Goal: Task Accomplishment & Management: Complete application form

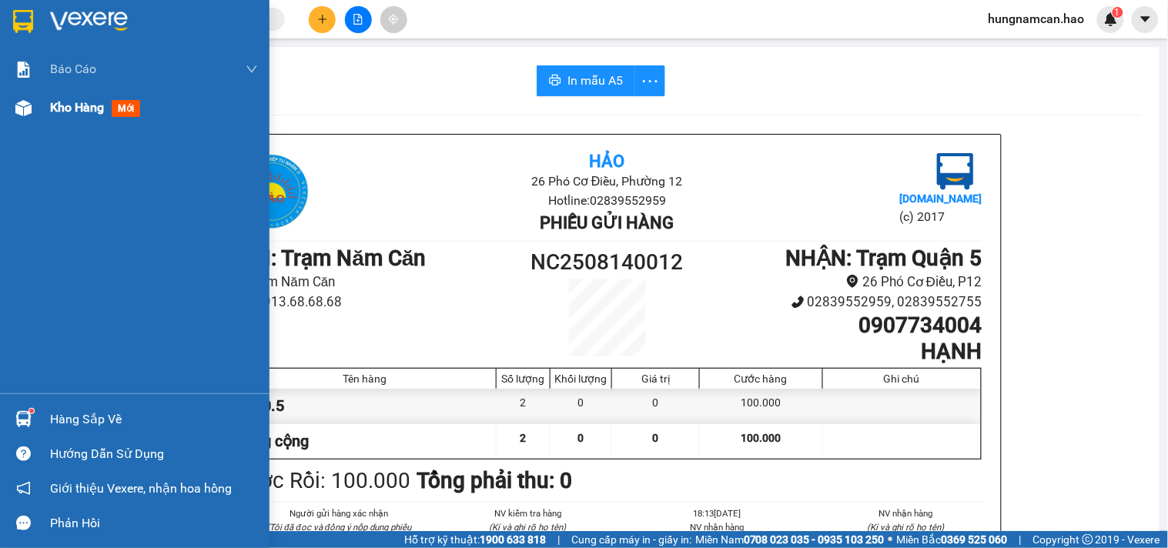
click at [39, 121] on div "Kho hàng mới" at bounding box center [134, 108] width 269 height 38
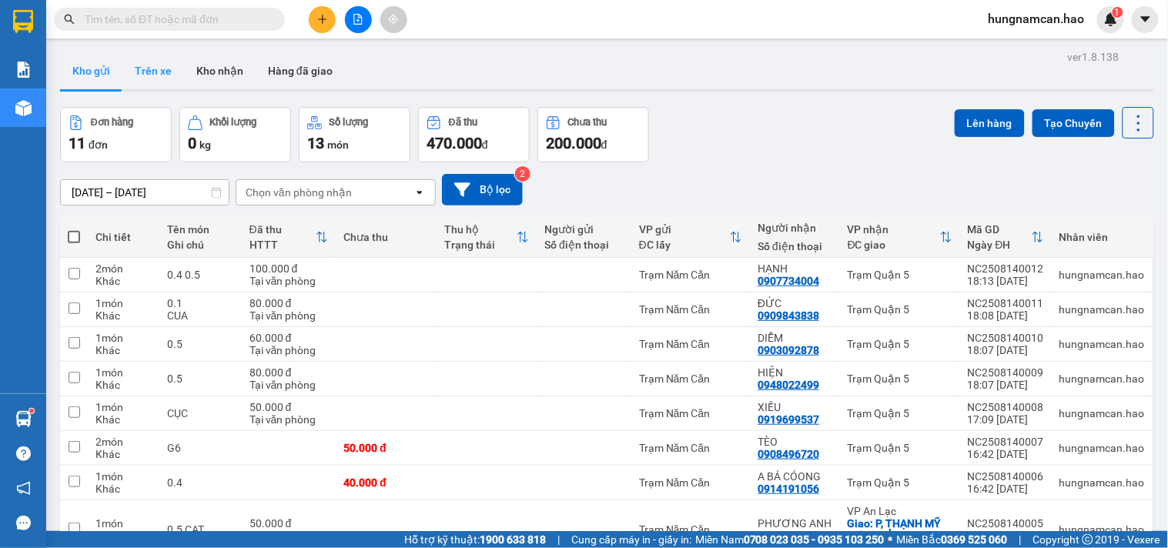
click at [141, 77] on button "Trên xe" at bounding box center [153, 70] width 62 height 37
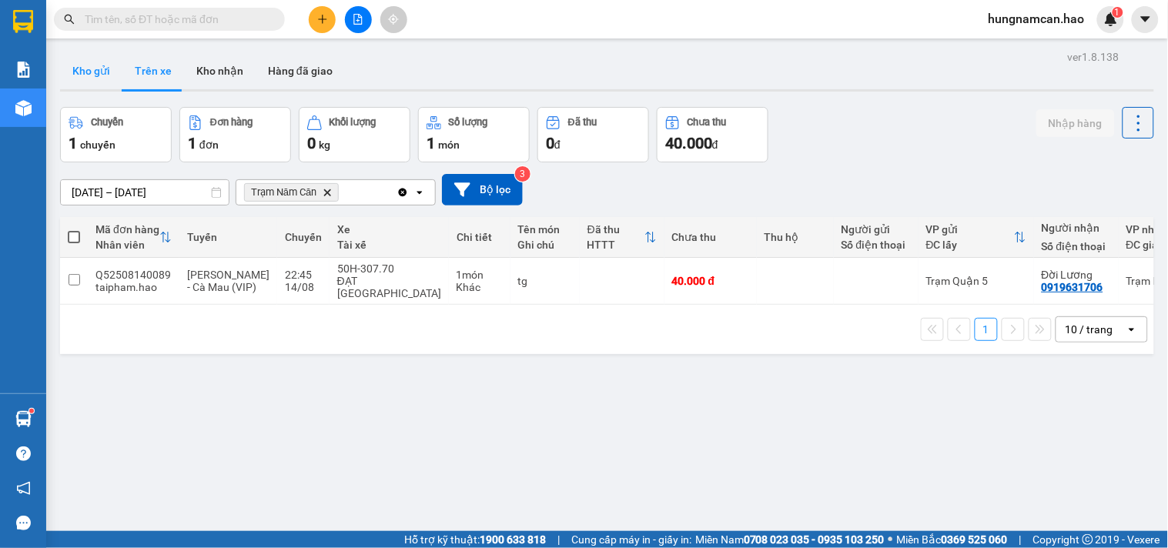
click at [89, 67] on button "Kho gửi" at bounding box center [91, 70] width 62 height 37
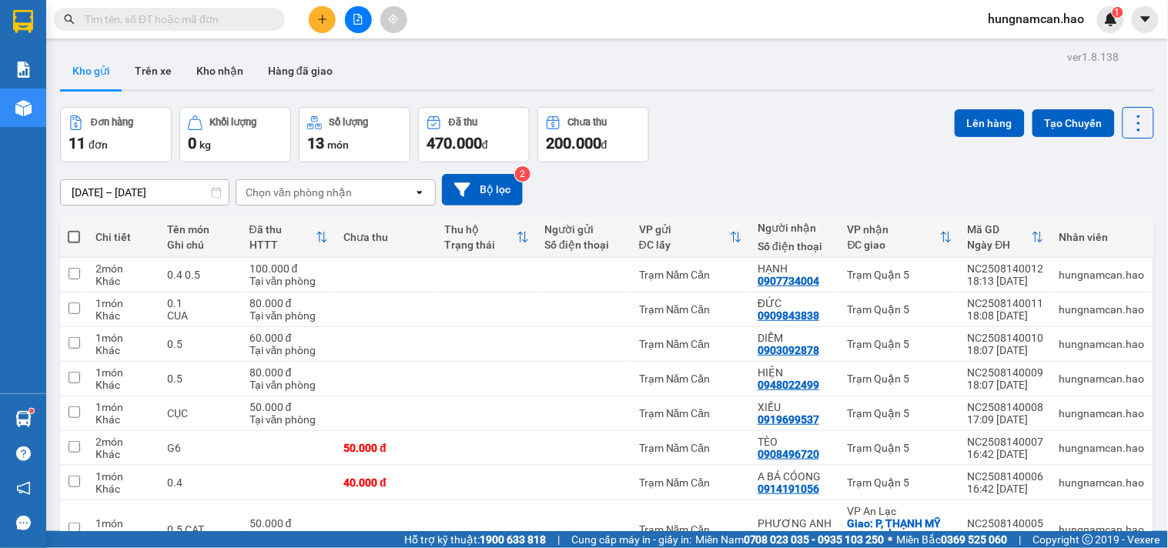
drag, startPoint x: 222, startPoint y: 74, endPoint x: 259, endPoint y: 123, distance: 62.1
click at [222, 73] on button "Kho nhận" at bounding box center [220, 70] width 72 height 37
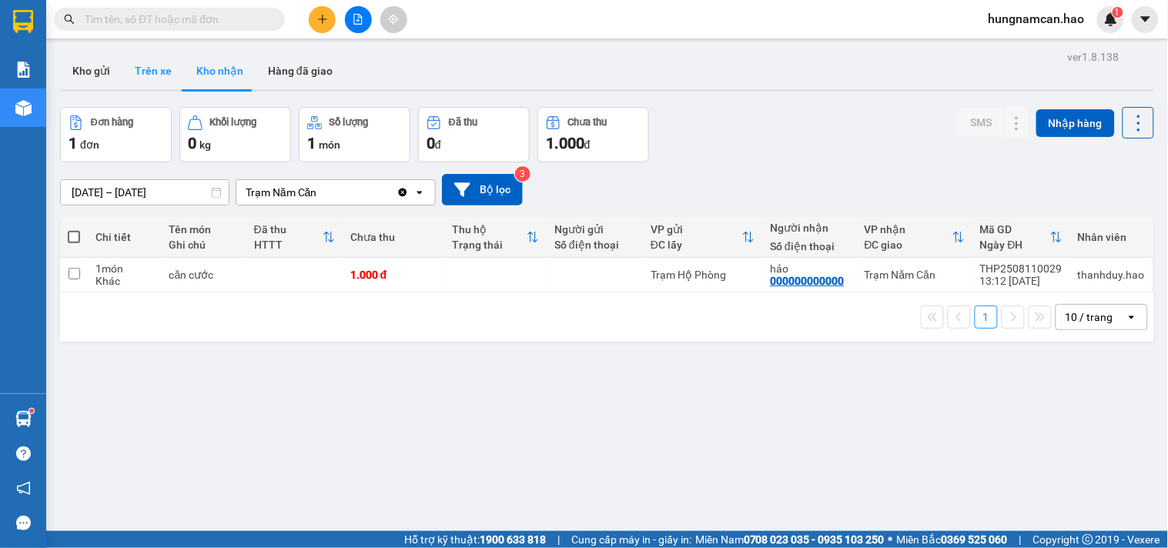
click at [159, 79] on button "Trên xe" at bounding box center [153, 70] width 62 height 37
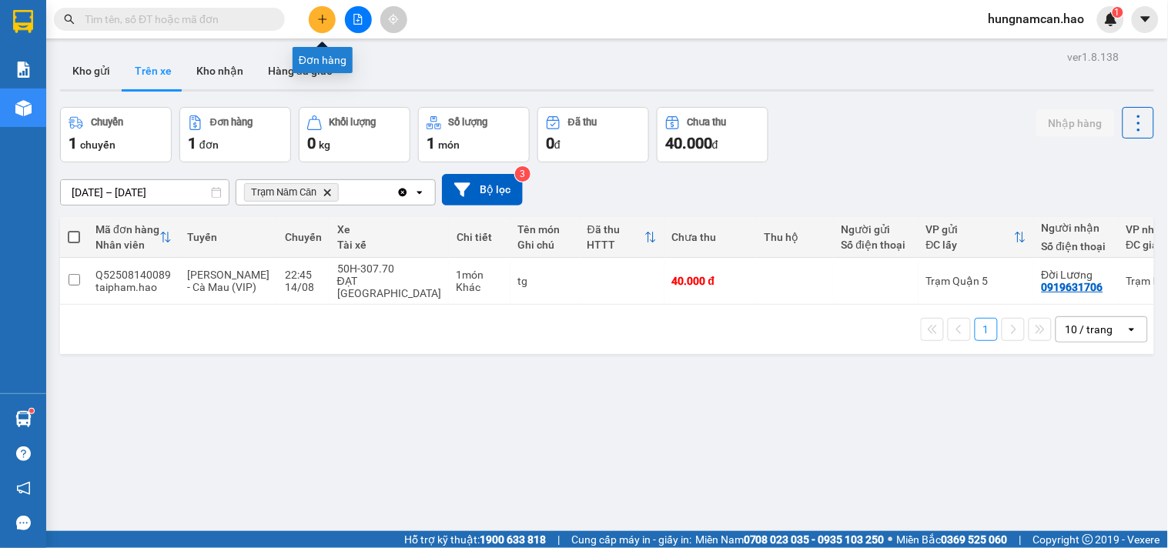
click at [324, 10] on button at bounding box center [322, 19] width 27 height 27
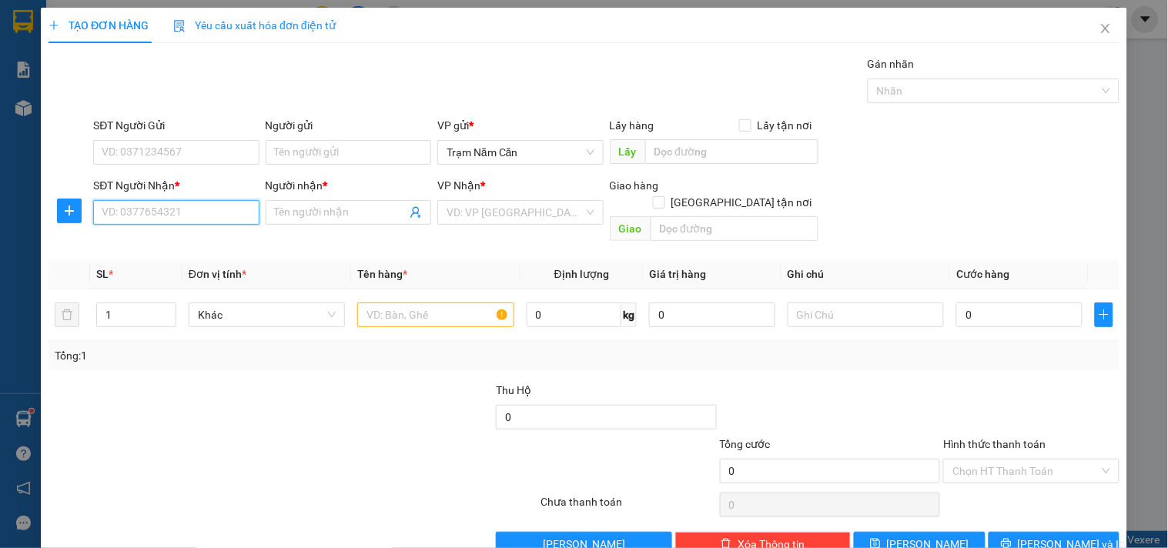
click at [148, 219] on input "SĐT Người Nhận *" at bounding box center [176, 212] width 166 height 25
click at [224, 210] on input "SĐT Người Nhận *" at bounding box center [176, 212] width 166 height 25
click at [229, 243] on div "0948409404 - khải" at bounding box center [175, 243] width 146 height 17
type input "0948409404"
type input "khải"
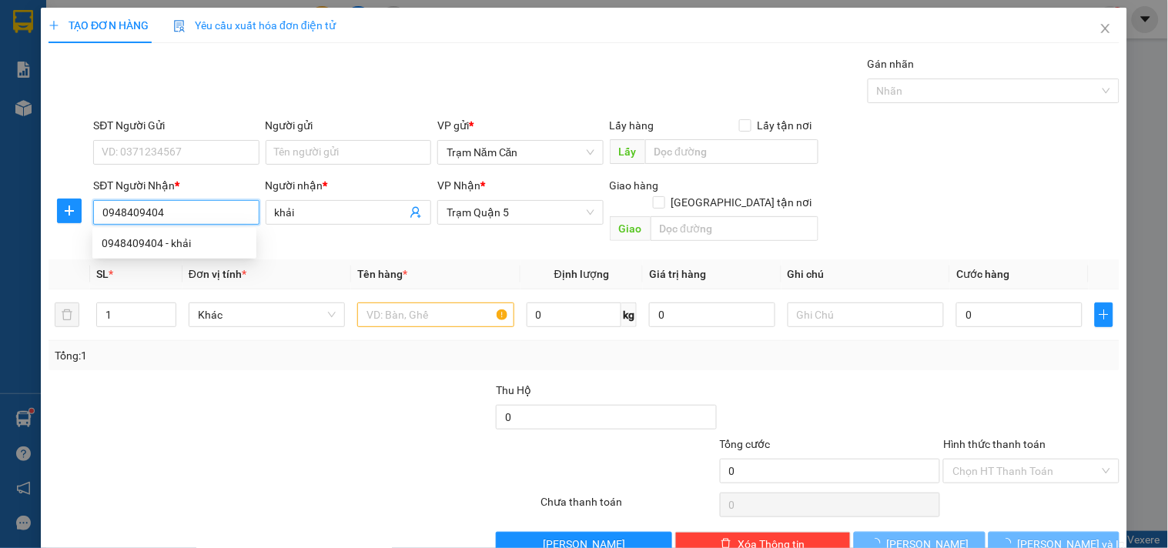
type input "60.000"
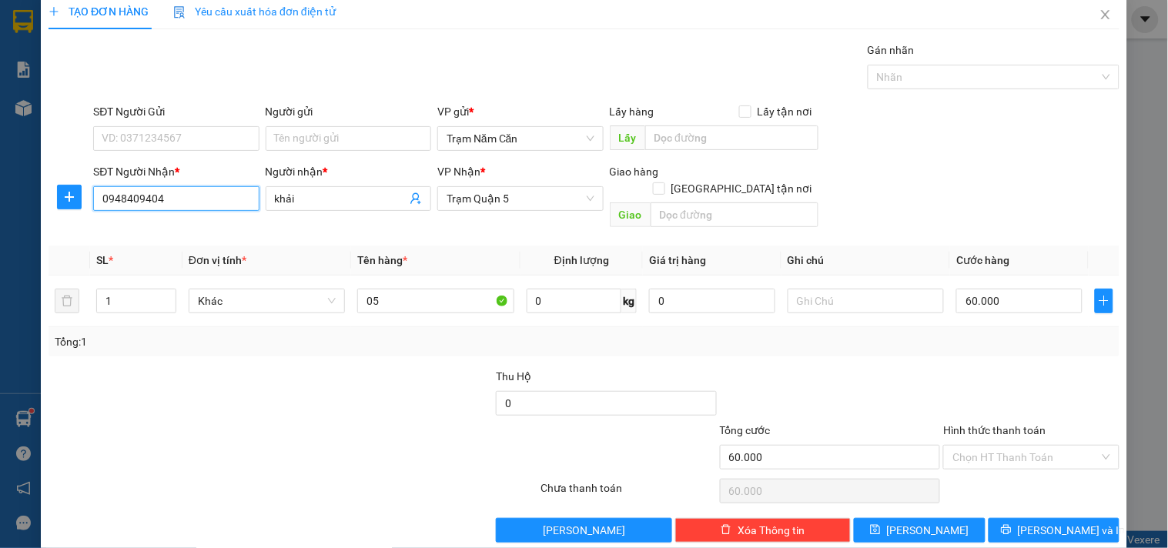
scroll to position [21, 0]
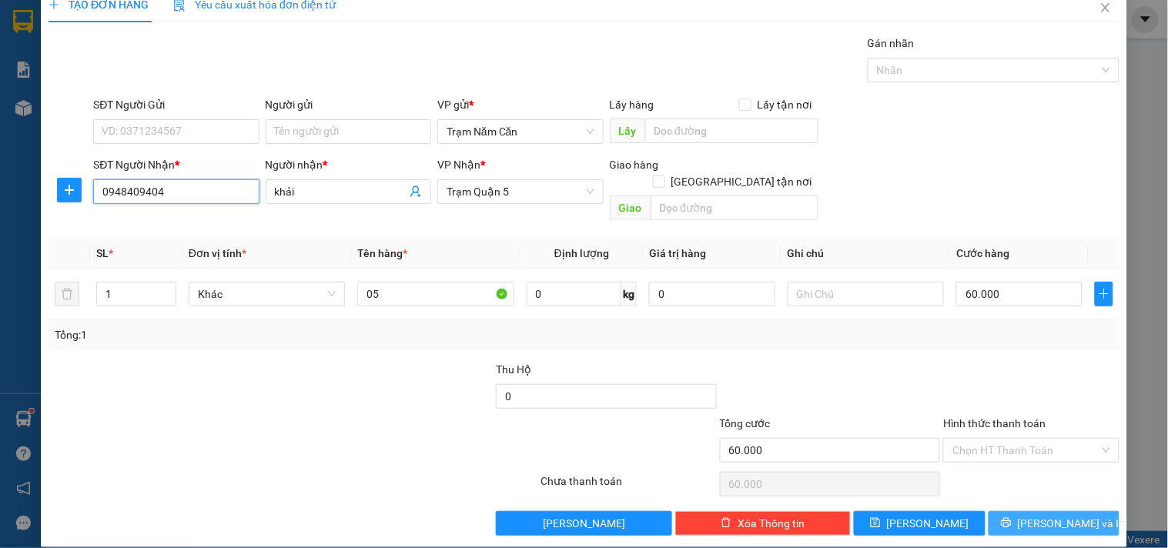
type input "0948409404"
click at [1069, 515] on span "[PERSON_NAME] và In" at bounding box center [1072, 523] width 108 height 17
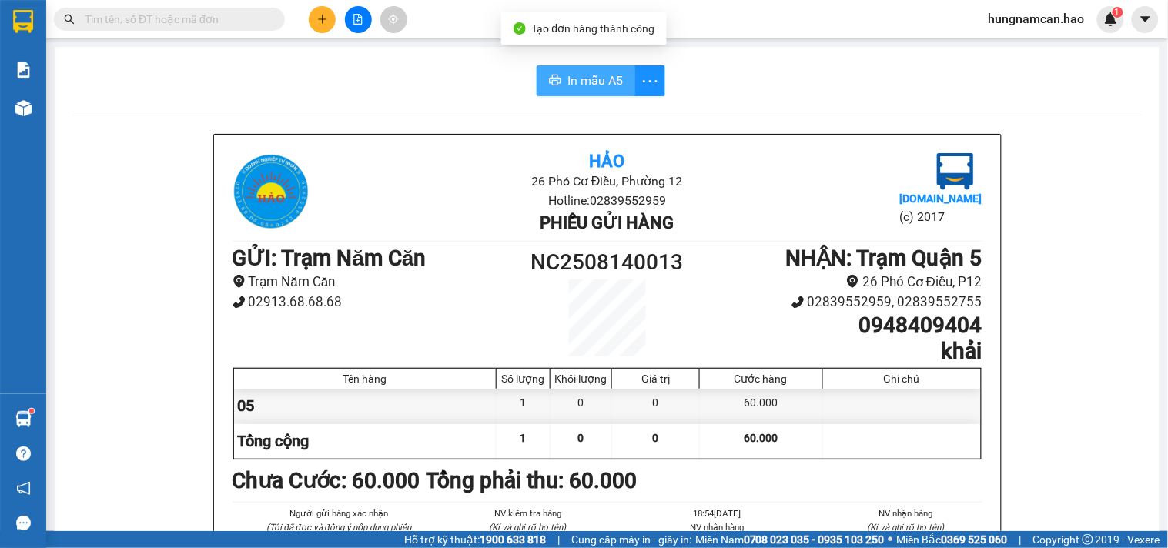
click at [560, 73] on button "In mẫu A5" at bounding box center [586, 80] width 99 height 31
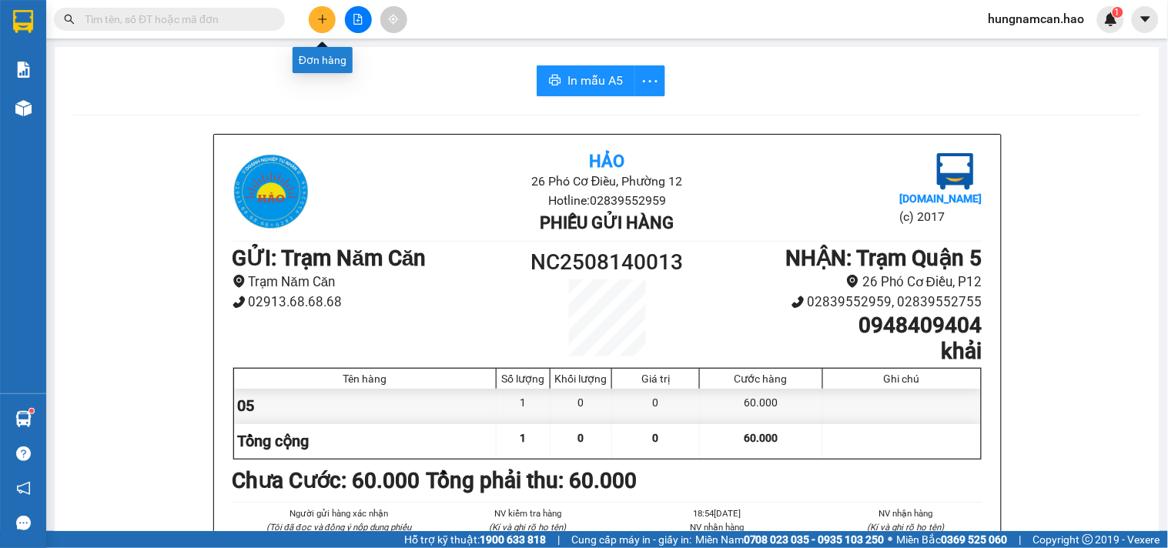
click at [317, 23] on icon "plus" at bounding box center [322, 19] width 11 height 11
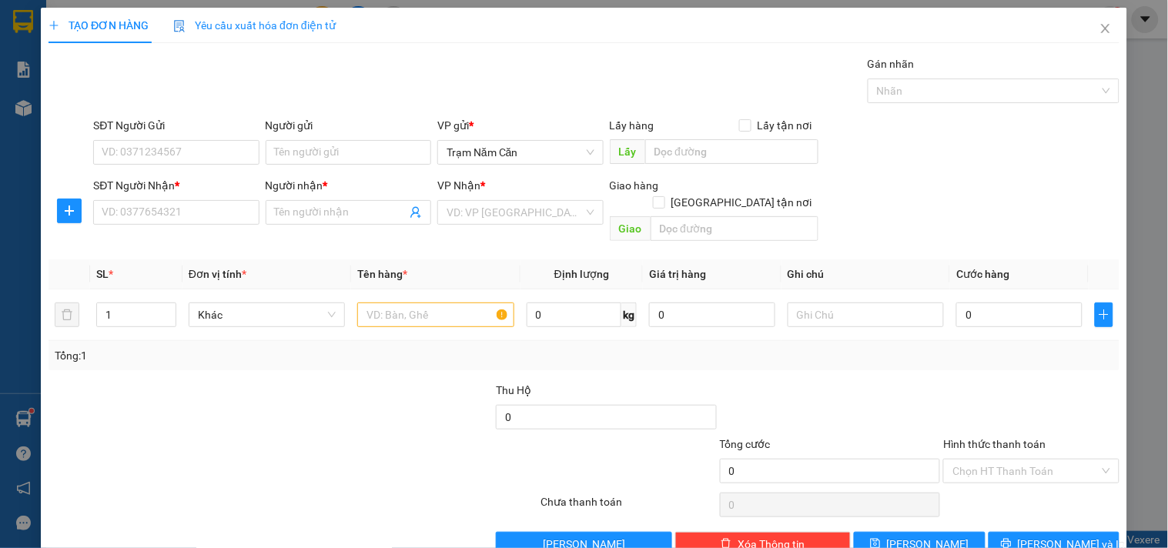
click at [157, 226] on div "SĐT Người Nhận * VD: 0377654321" at bounding box center [176, 204] width 166 height 54
click at [179, 204] on input "SĐT Người Nhận *" at bounding box center [176, 212] width 166 height 25
type input "0944933449"
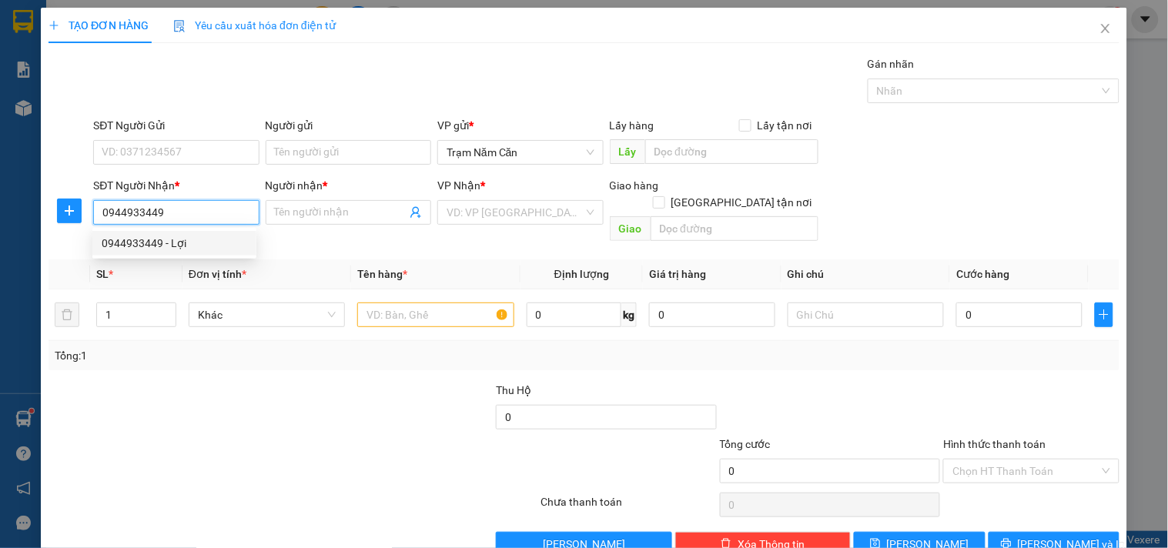
click at [223, 239] on div "0944933449 - Lợi" at bounding box center [175, 243] width 146 height 17
type input "Lợi"
type input "40.000"
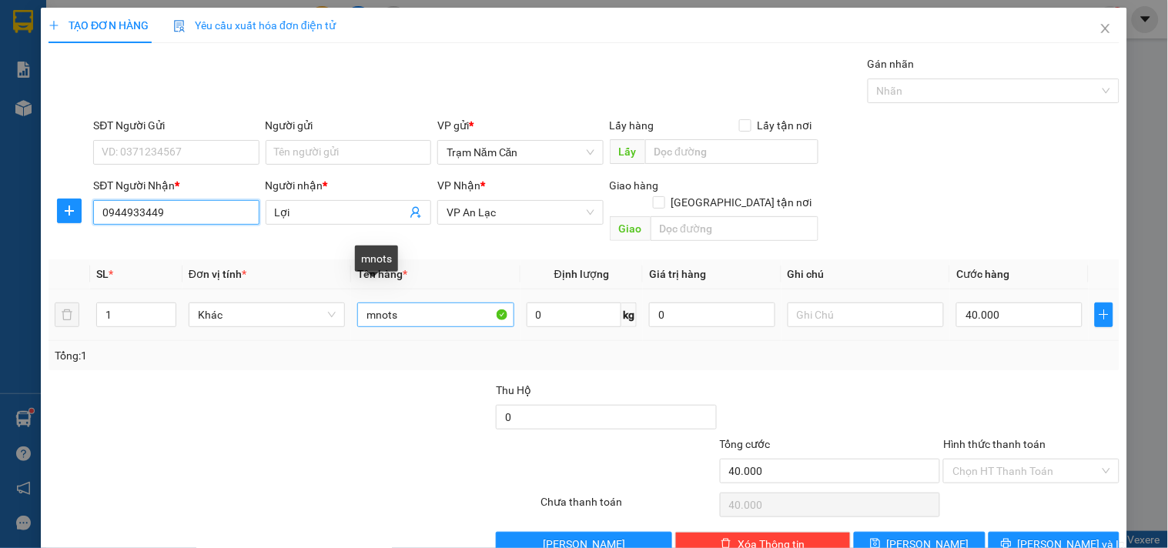
type input "0944933449"
drag, startPoint x: 420, startPoint y: 302, endPoint x: 276, endPoint y: 290, distance: 144.4
click at [276, 290] on tr "1 Khác mnots 0 kg 0 40.000" at bounding box center [584, 315] width 1071 height 52
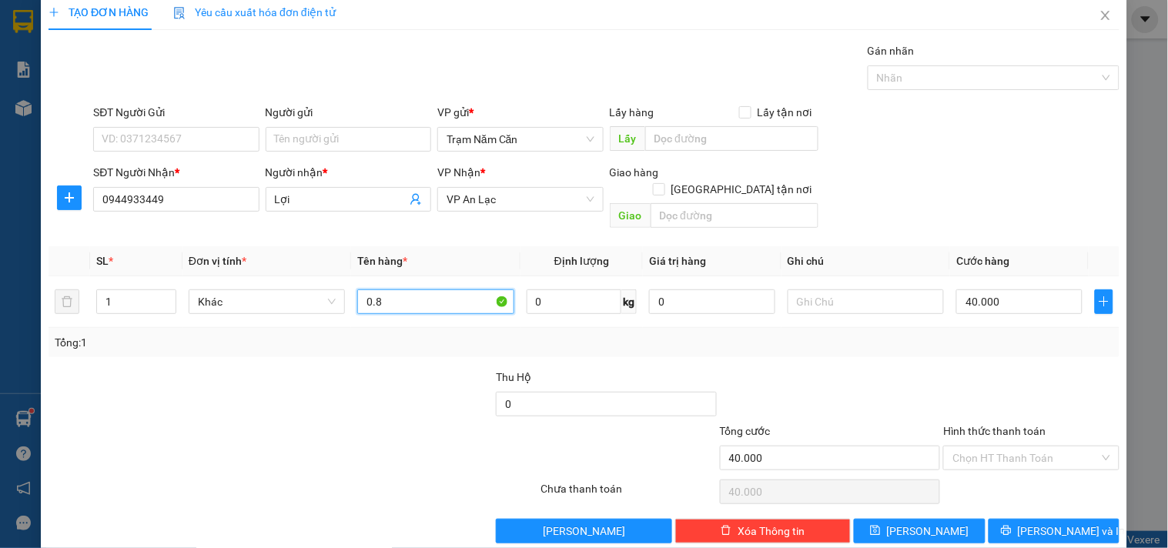
scroll to position [21, 0]
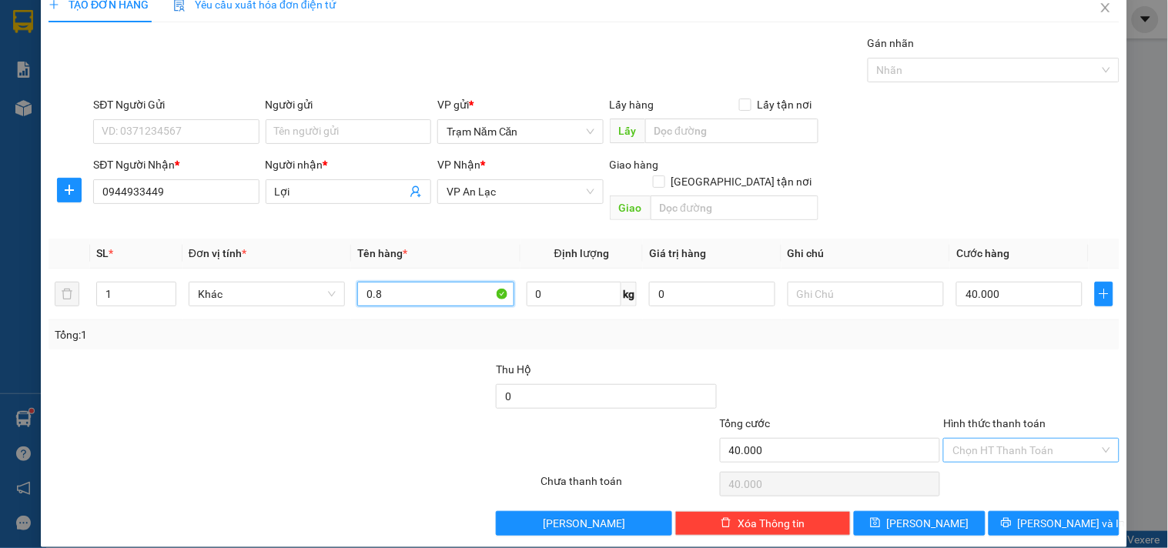
type input "0.8"
drag, startPoint x: 1019, startPoint y: 437, endPoint x: 1018, endPoint y: 456, distance: 18.5
click at [1019, 449] on div "Hình thức thanh toán Chọn HT Thanh Toán" at bounding box center [1031, 442] width 176 height 54
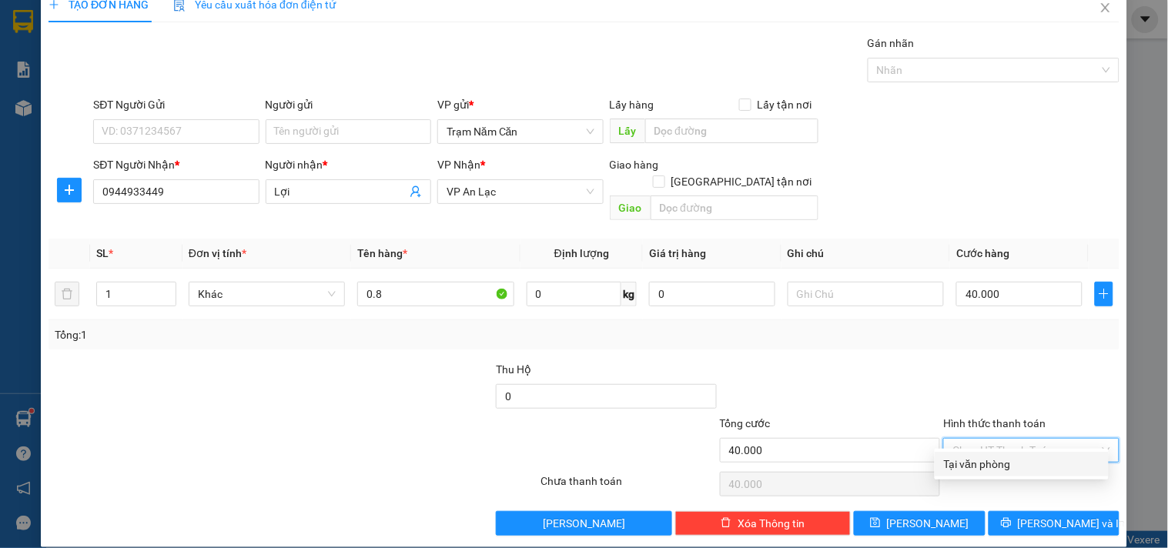
click at [1015, 460] on div "Tại văn phòng" at bounding box center [1022, 464] width 156 height 17
type input "0"
click at [1004, 511] on button "[PERSON_NAME] và In" at bounding box center [1054, 523] width 131 height 25
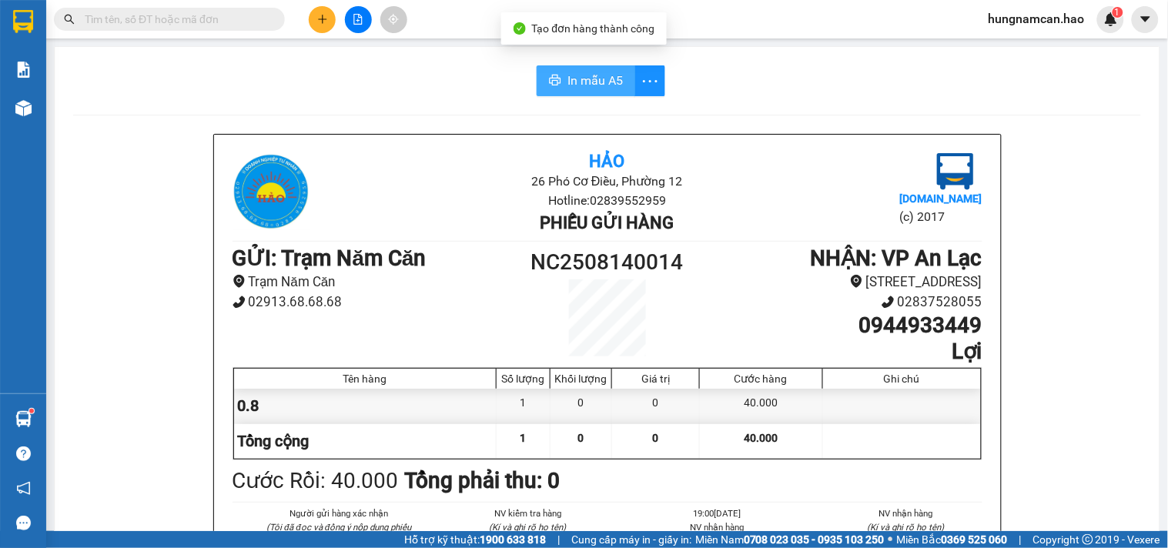
click at [578, 83] on span "In mẫu A5" at bounding box center [594, 80] width 55 height 19
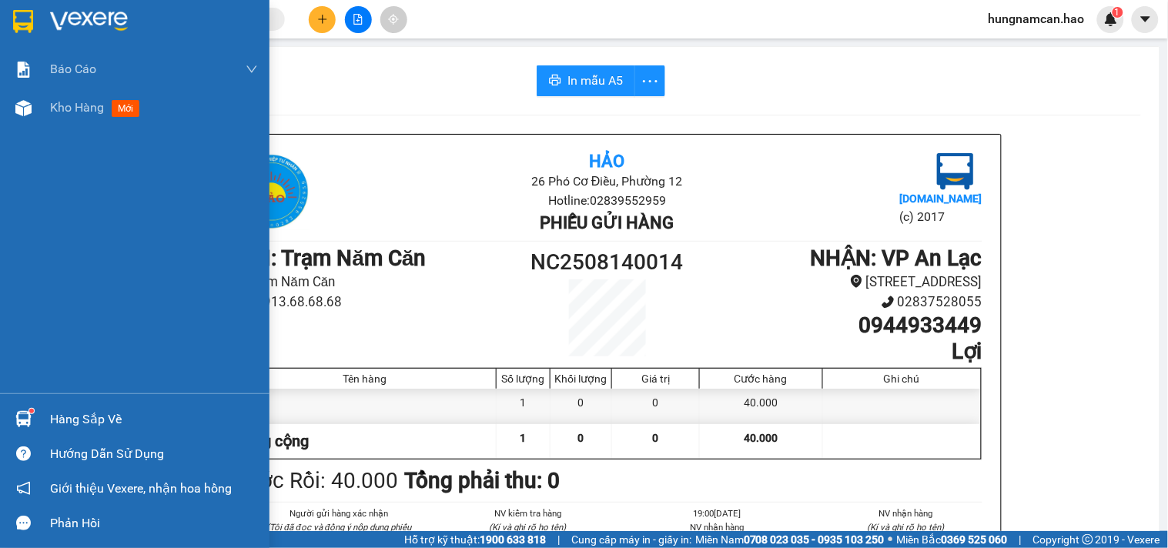
drag, startPoint x: 32, startPoint y: 105, endPoint x: 1167, endPoint y: 293, distance: 1150.3
click at [42, 105] on div "Kho hàng mới" at bounding box center [134, 108] width 269 height 38
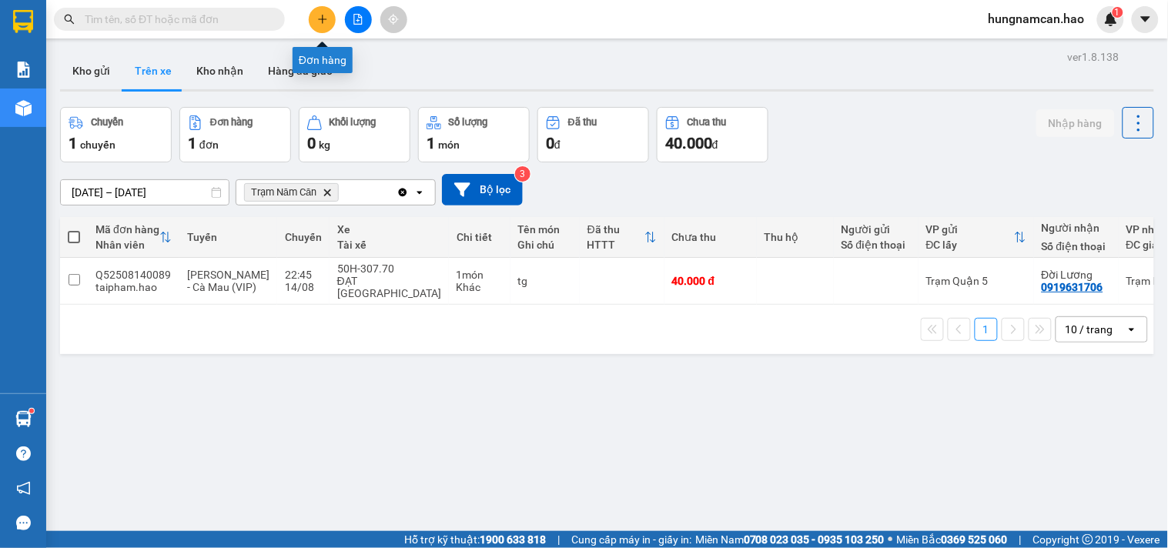
click at [316, 18] on button at bounding box center [322, 19] width 27 height 27
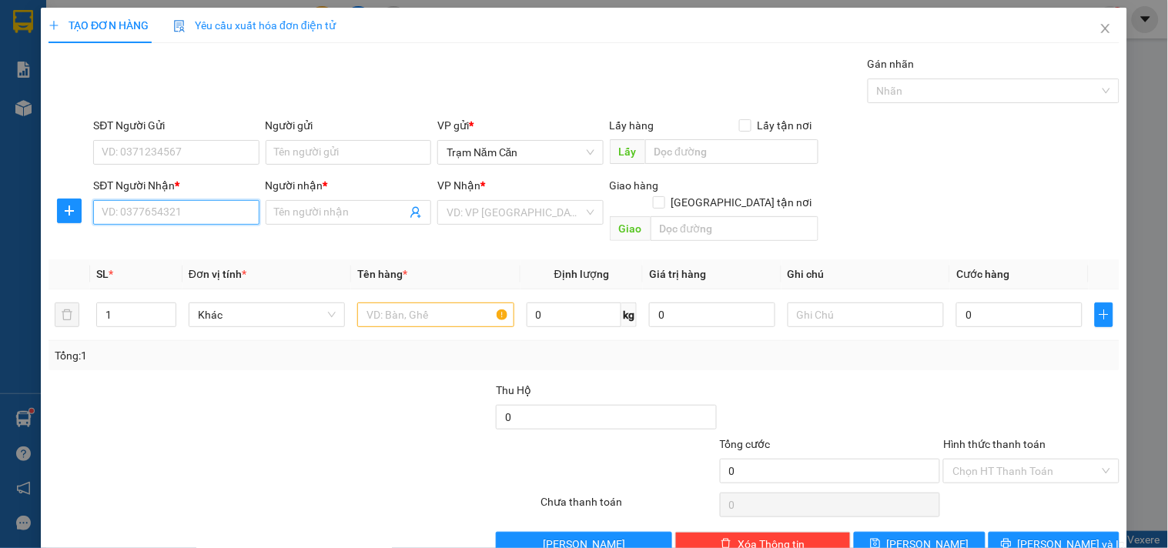
click at [176, 214] on input "SĐT Người Nhận *" at bounding box center [176, 212] width 166 height 25
type input "0938829629"
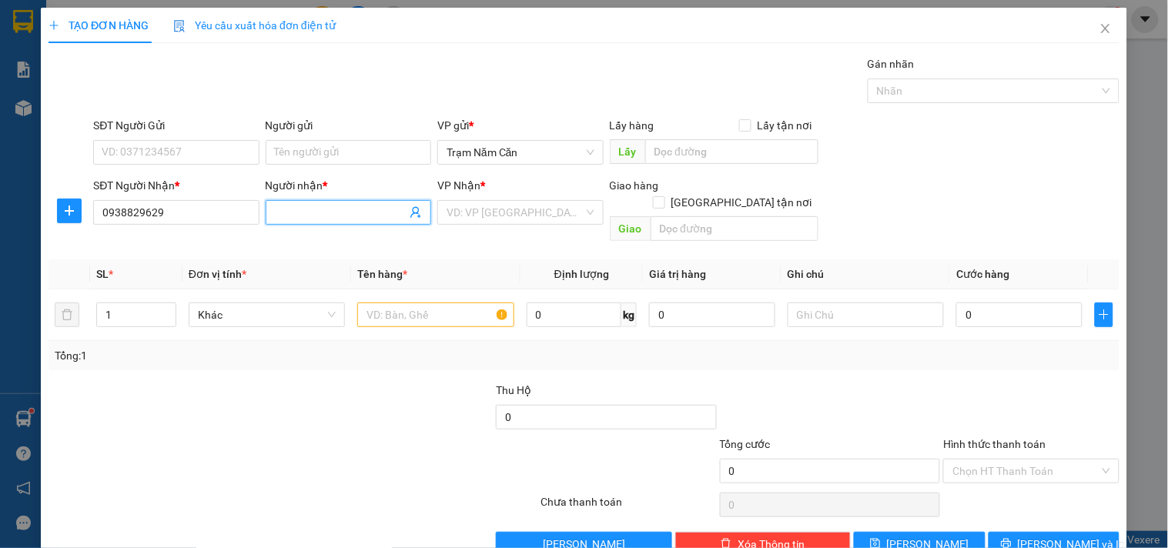
click at [281, 202] on span at bounding box center [349, 212] width 166 height 25
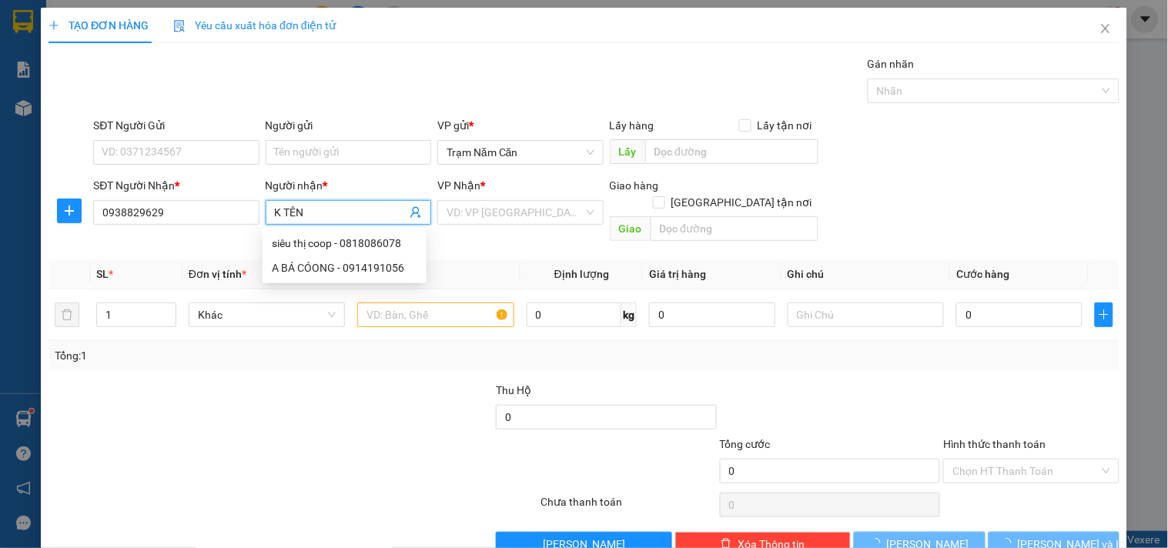
type input "K TÊN"
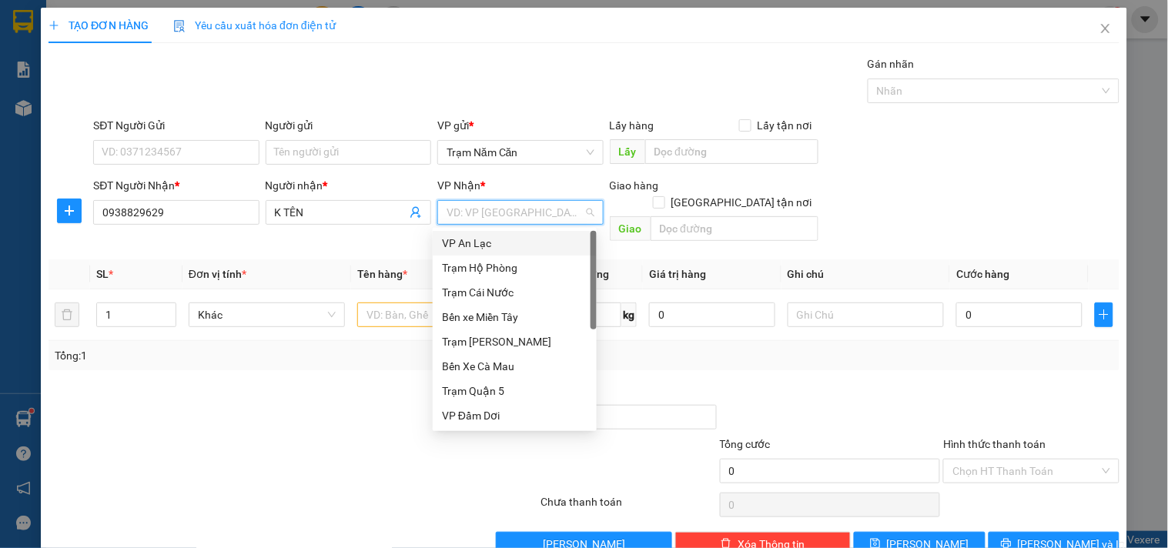
drag, startPoint x: 453, startPoint y: 236, endPoint x: 389, endPoint y: 278, distance: 76.2
click at [430, 253] on body "Kết quả tìm kiếm ( 0 ) Bộ lọc Thuộc VP này Ngày tạo đơn gần nhất No Data hungna…" at bounding box center [584, 274] width 1168 height 548
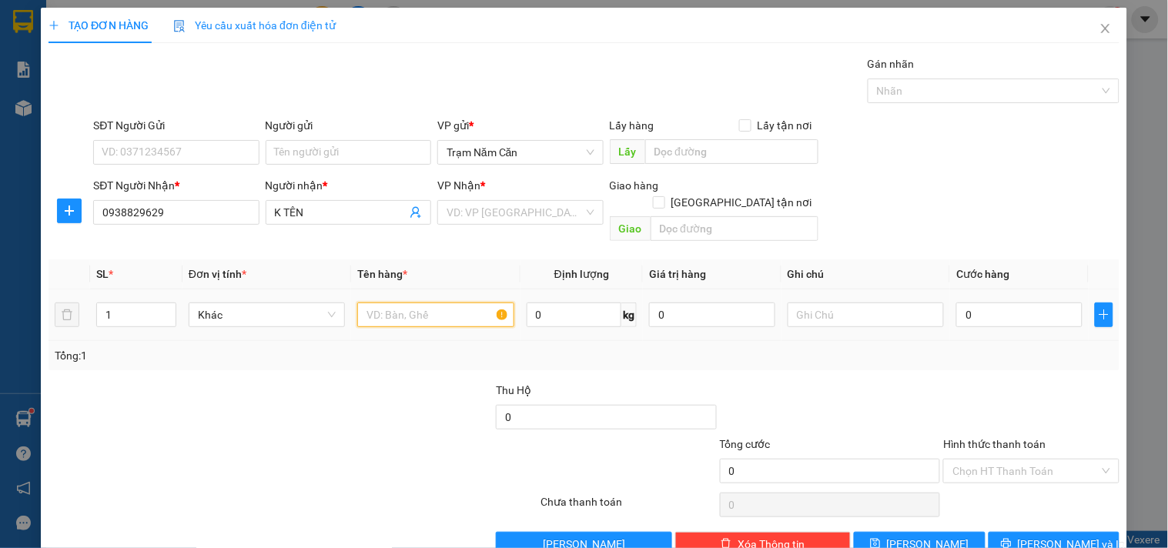
click at [381, 303] on input "text" at bounding box center [435, 315] width 156 height 25
type input "BAO"
click at [993, 303] on input "0" at bounding box center [1019, 315] width 126 height 25
type input "005"
type input "5"
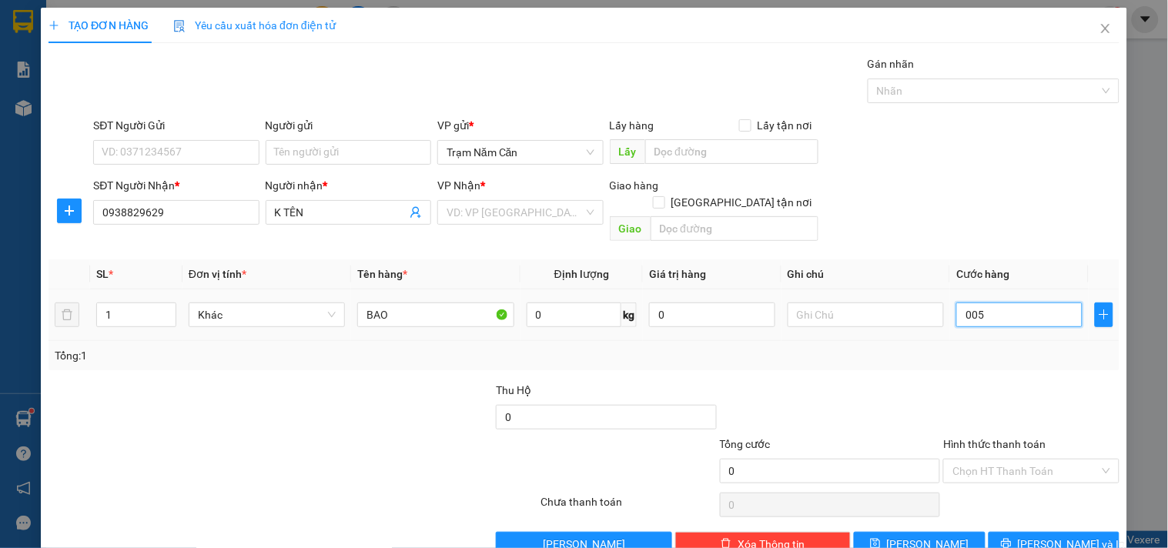
type input "5"
type input "0.050"
type input "50"
click at [970, 356] on div "Transit Pickup Surcharge Ids Transit Deliver Surcharge Ids Transit Deliver Surc…" at bounding box center [584, 305] width 1071 height 501
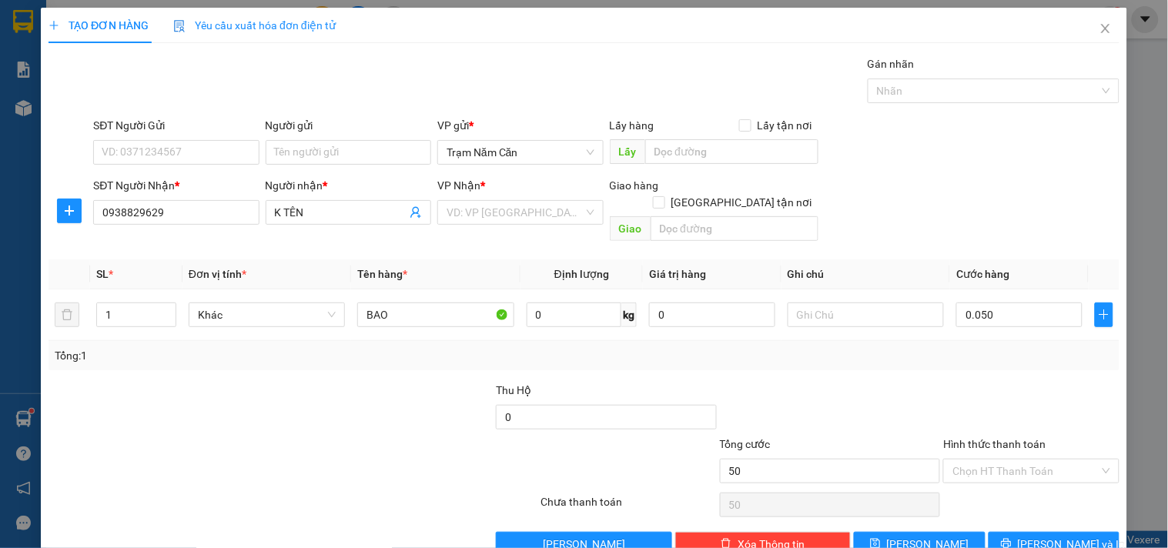
type input "50.000"
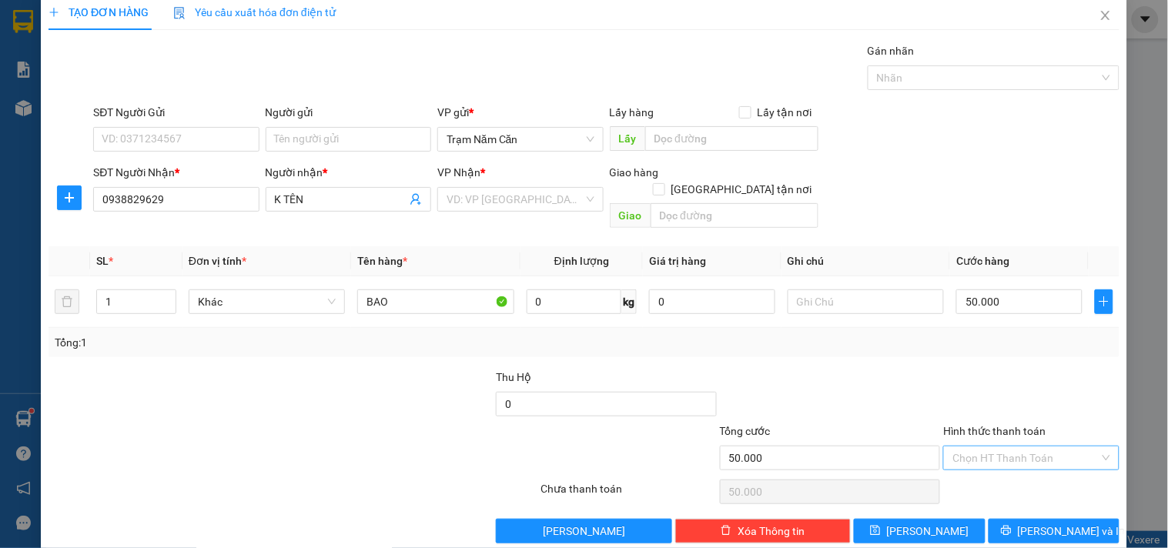
scroll to position [21, 0]
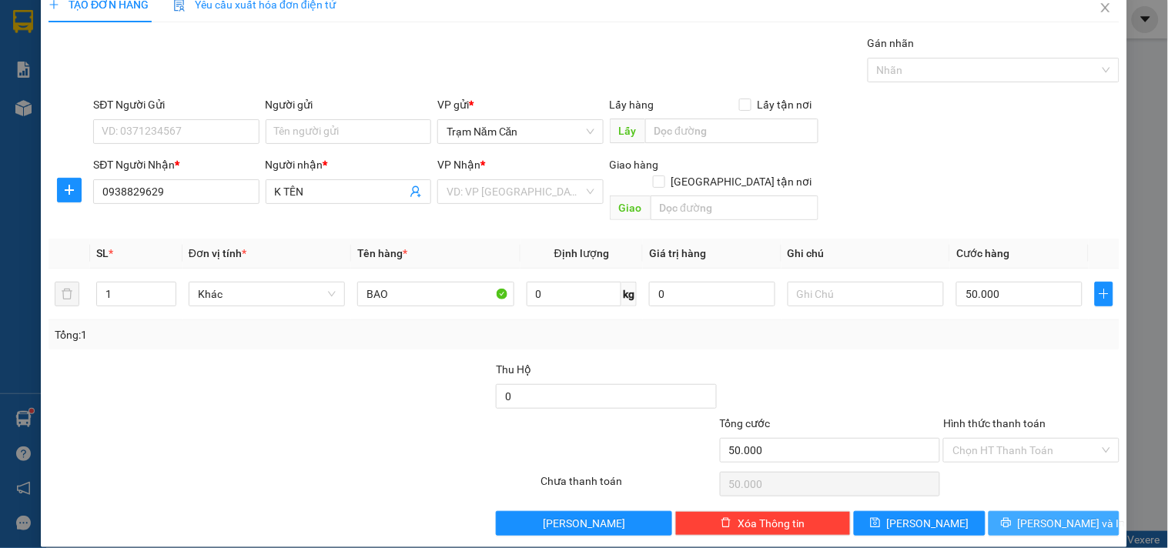
click at [1015, 511] on button "[PERSON_NAME] và In" at bounding box center [1054, 523] width 131 height 25
click at [536, 196] on input "search" at bounding box center [515, 191] width 136 height 23
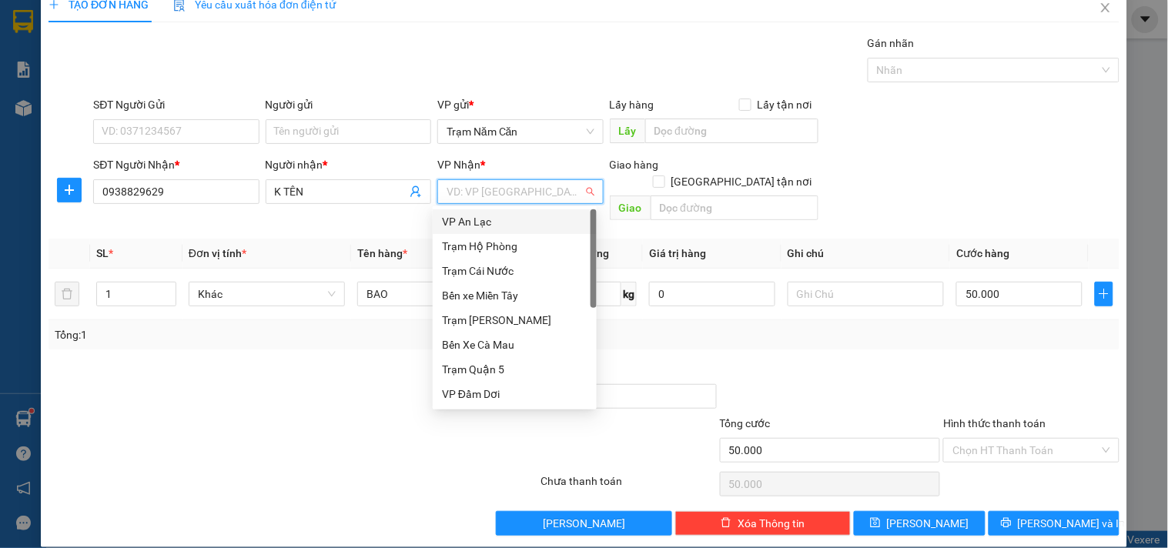
click at [498, 227] on div "VP An Lạc" at bounding box center [515, 221] width 146 height 17
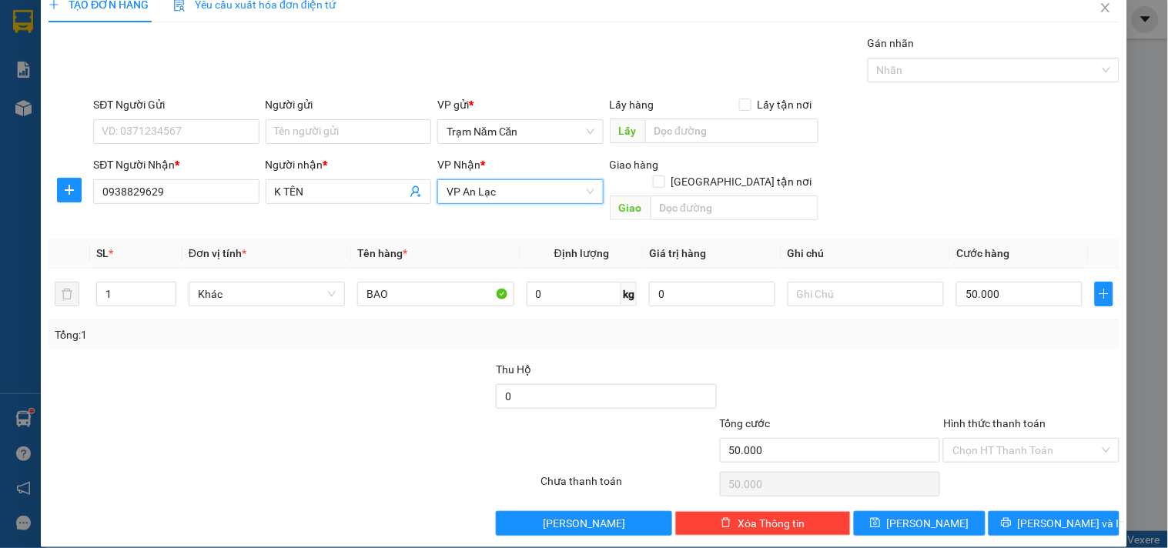
click at [918, 361] on div at bounding box center [830, 388] width 224 height 54
click at [1066, 515] on span "[PERSON_NAME] và In" at bounding box center [1072, 523] width 108 height 17
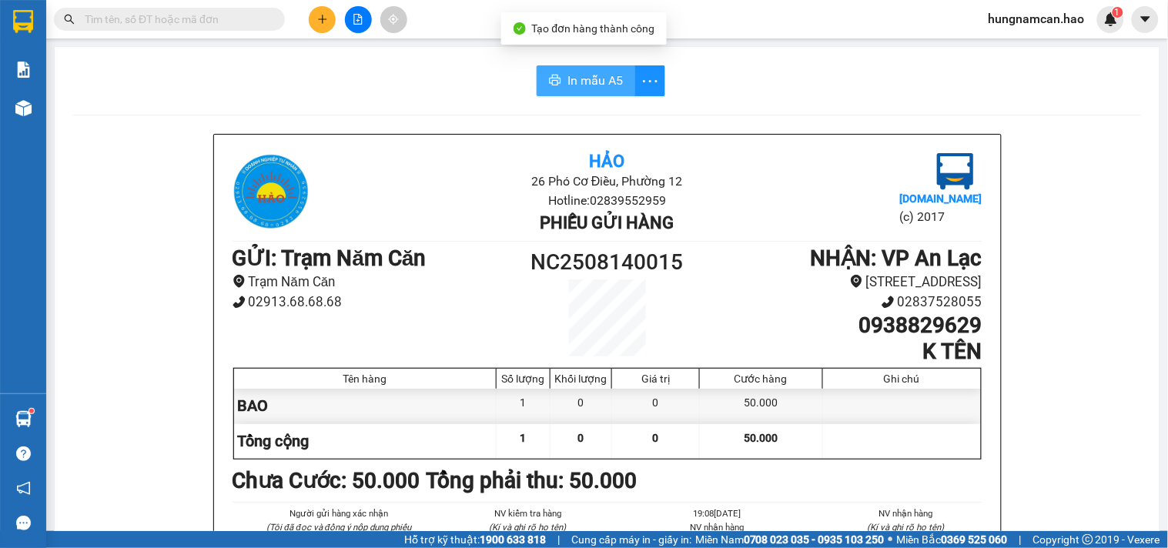
click at [587, 74] on span "In mẫu A5" at bounding box center [594, 80] width 55 height 19
click at [327, 6] on div at bounding box center [357, 19] width 115 height 27
click at [327, 8] on button at bounding box center [322, 19] width 27 height 27
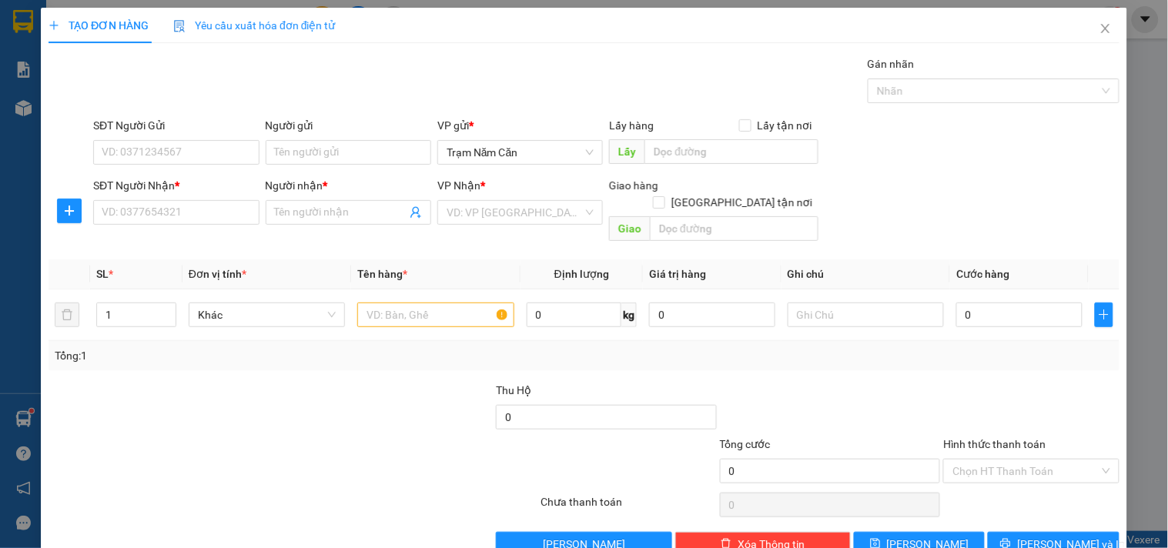
click at [327, 29] on span "Yêu cầu xuất hóa đơn điện tử" at bounding box center [254, 25] width 162 height 12
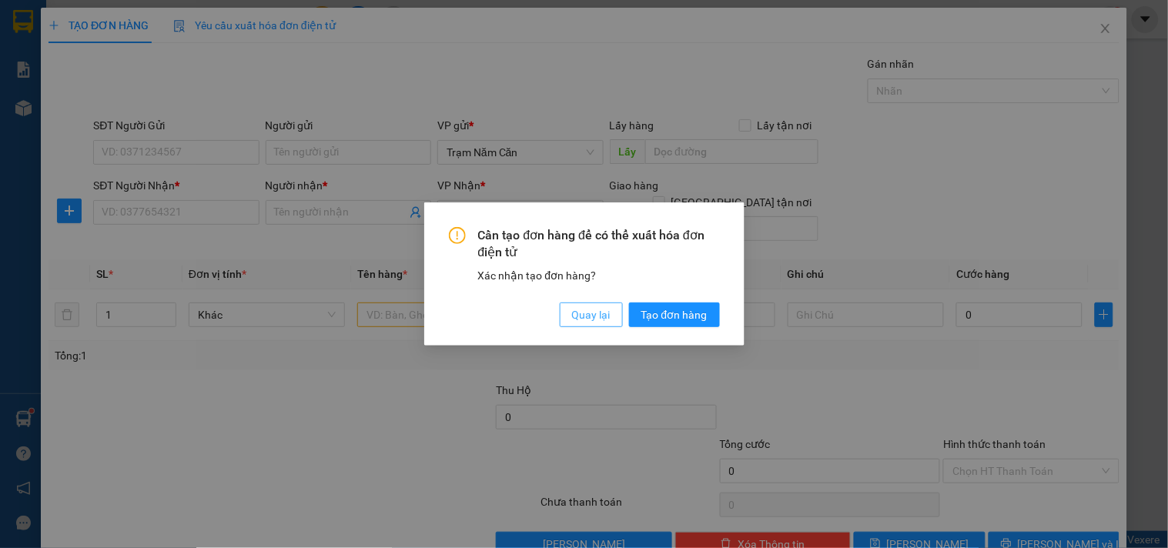
click at [580, 316] on span "Quay lại" at bounding box center [591, 314] width 38 height 17
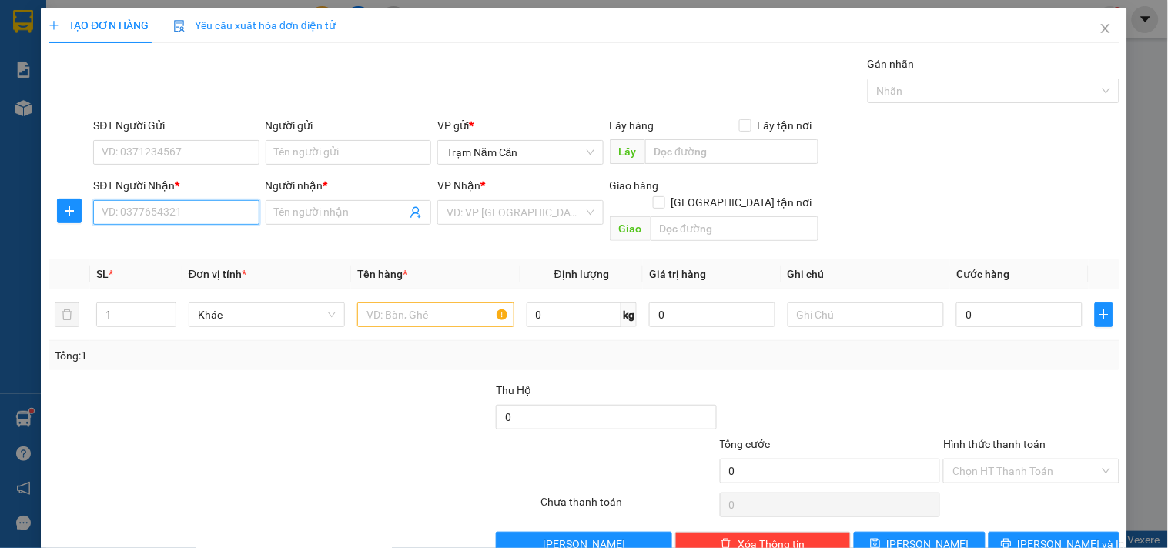
click at [194, 216] on input "SĐT Người Nhận *" at bounding box center [176, 212] width 166 height 25
type input "093238"
click at [218, 198] on div "SĐT Người Nhận *" at bounding box center [176, 188] width 166 height 23
click at [208, 228] on div "SĐT Người Nhận * VD: 0377654321" at bounding box center [176, 204] width 166 height 54
click at [209, 219] on input "SĐT Người Nhận *" at bounding box center [176, 212] width 166 height 25
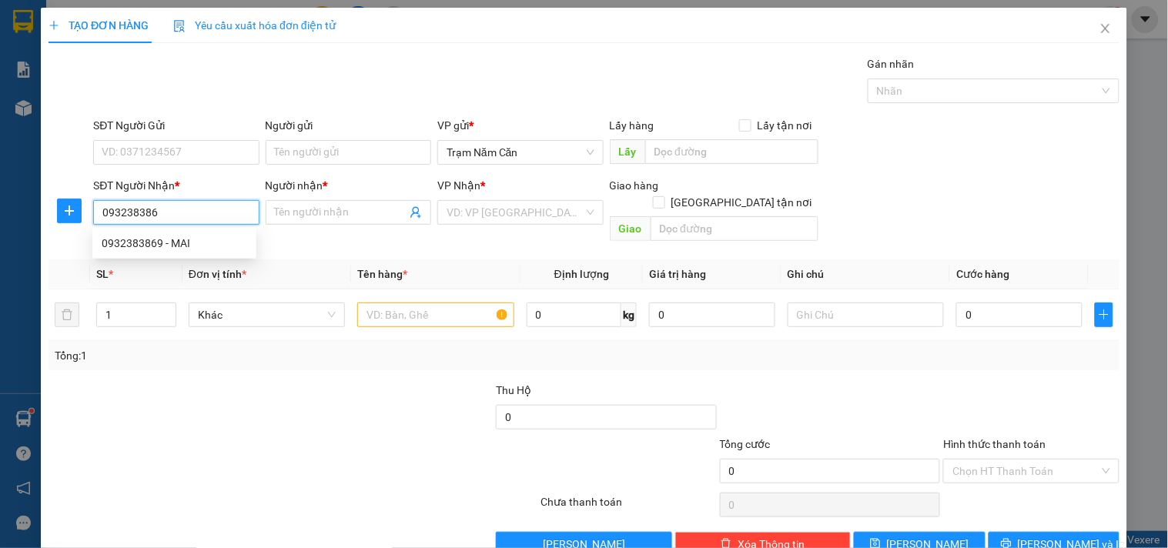
type input "0932383869"
click at [196, 243] on div "0932383869 - MAI" at bounding box center [175, 243] width 146 height 17
type input "MAI"
type input "100.000"
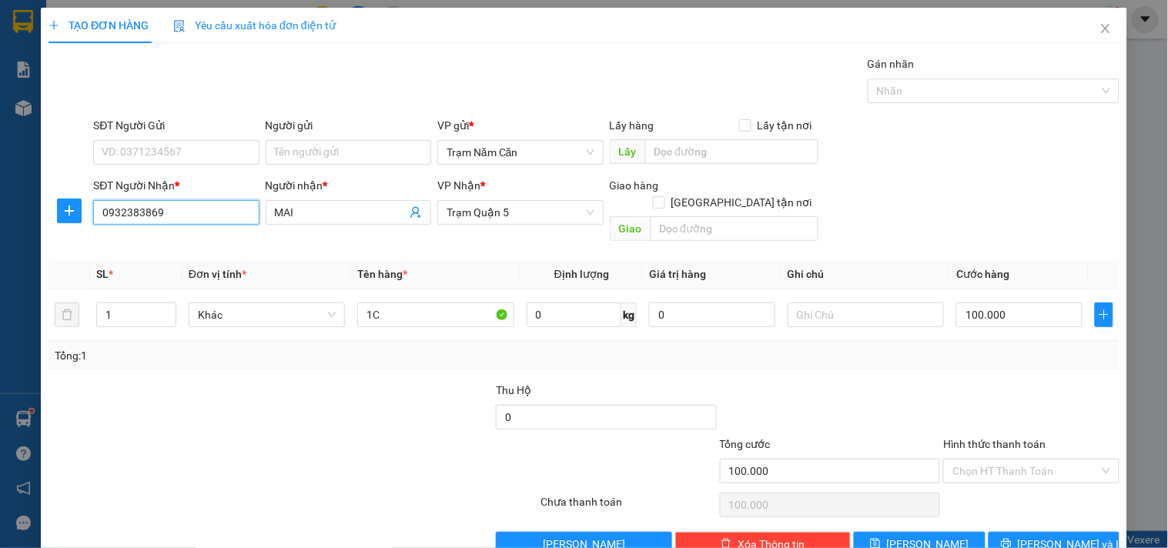
scroll to position [21, 0]
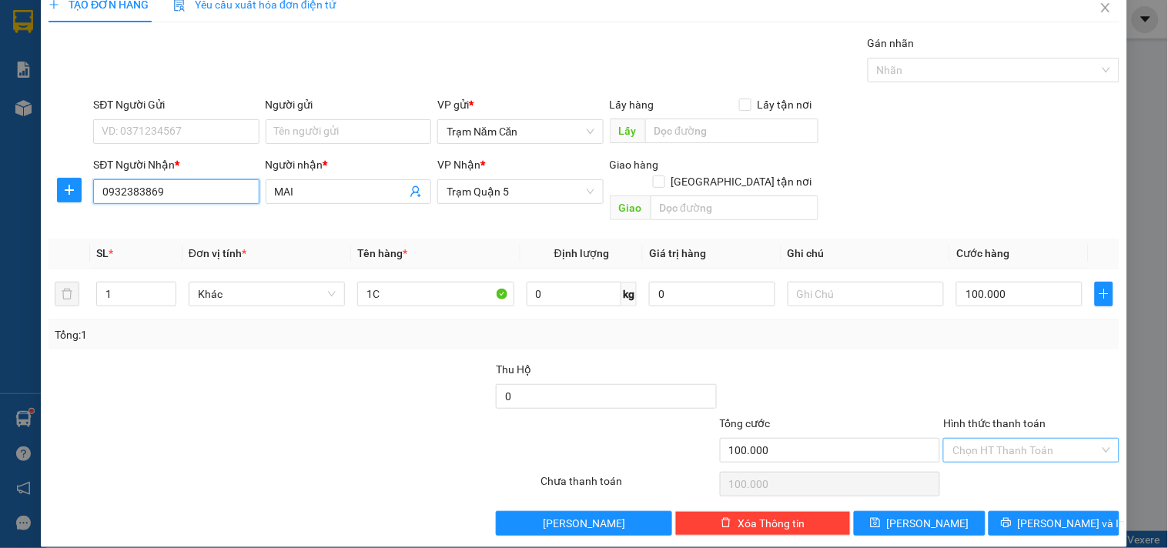
type input "0932383869"
click at [1033, 439] on input "Hình thức thanh toán" at bounding box center [1025, 450] width 146 height 23
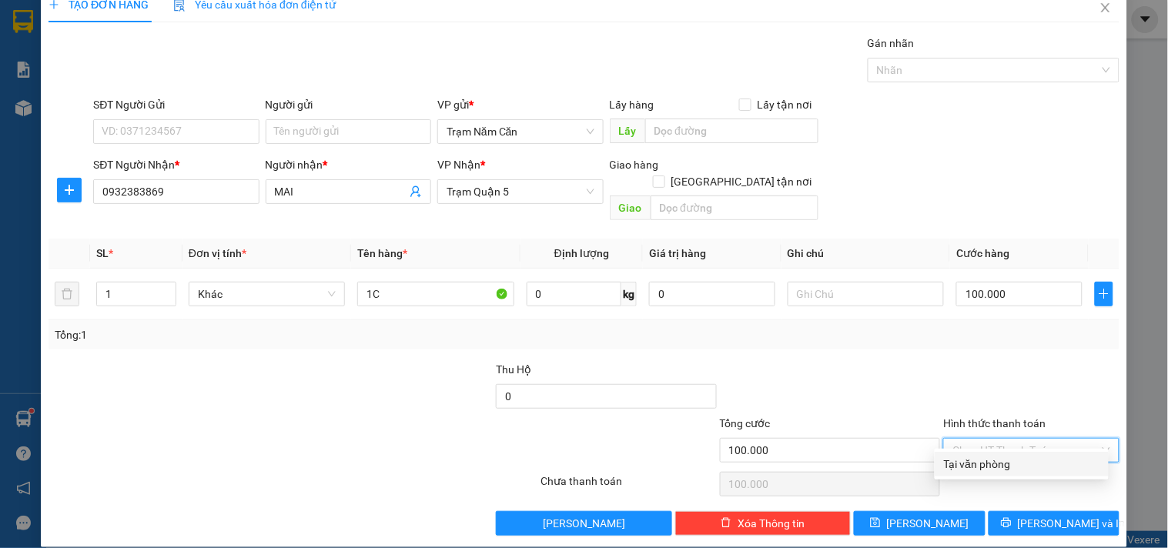
click at [1026, 452] on div "Tại văn phòng" at bounding box center [1022, 464] width 174 height 25
type input "0"
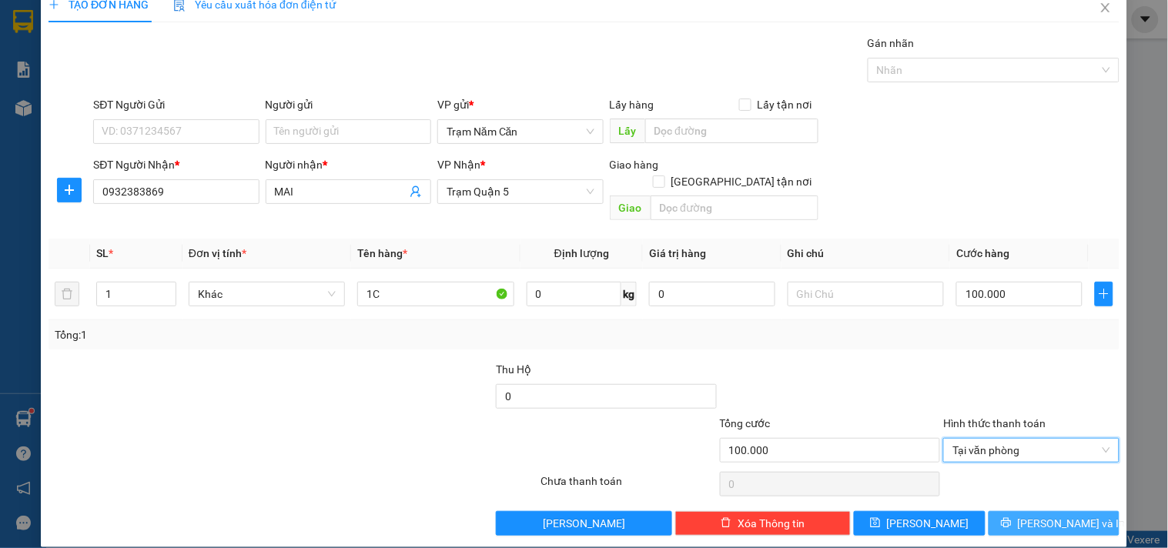
click at [1038, 515] on span "[PERSON_NAME] và In" at bounding box center [1072, 523] width 108 height 17
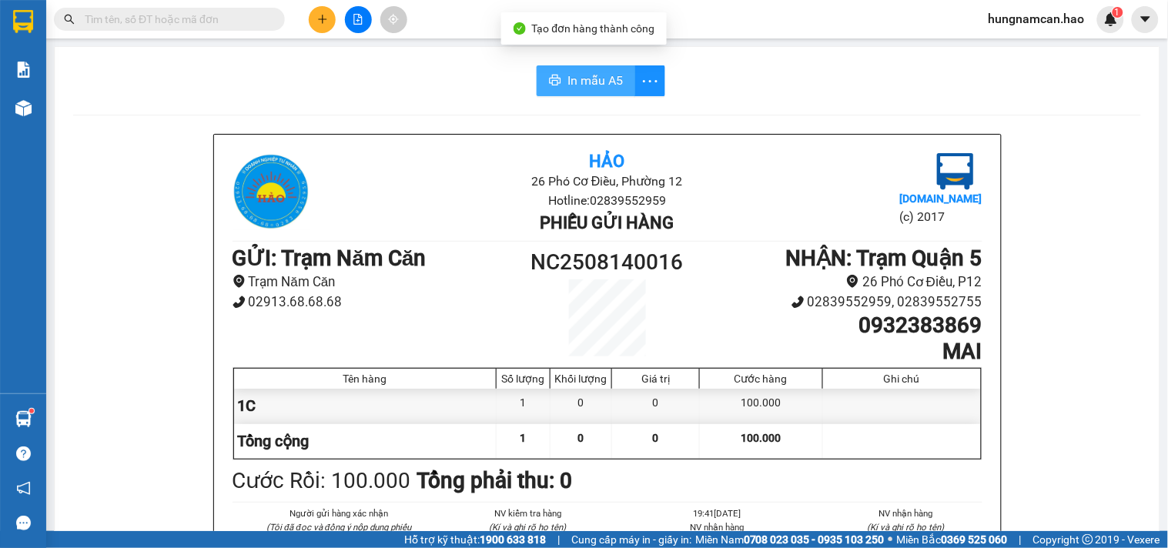
click at [576, 92] on button "In mẫu A5" at bounding box center [586, 80] width 99 height 31
drag, startPoint x: 895, startPoint y: 501, endPoint x: 186, endPoint y: 11, distance: 862.1
click at [186, 11] on input "text" at bounding box center [176, 19] width 182 height 17
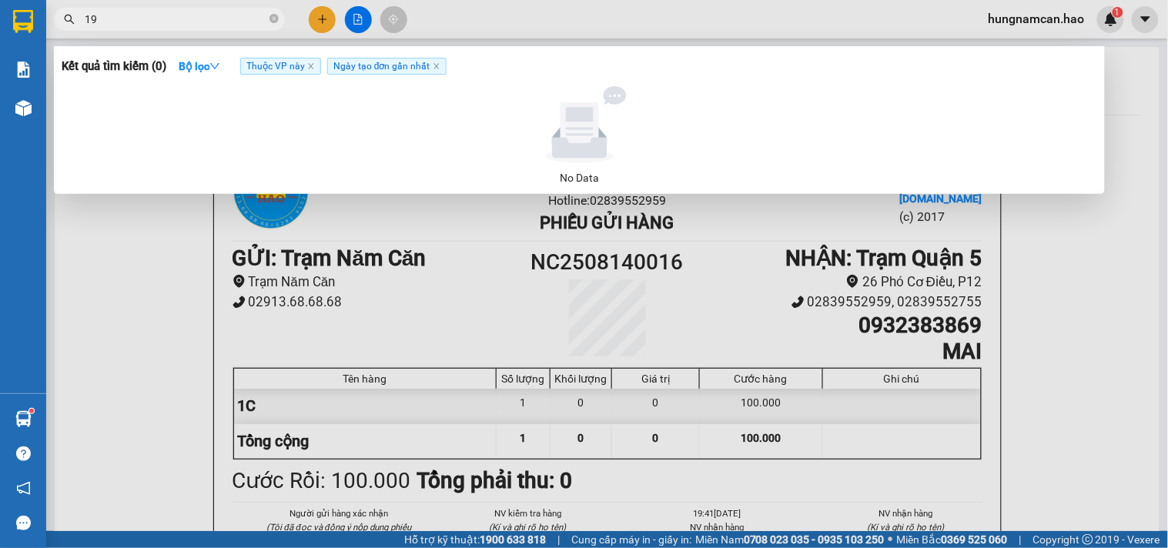
type input "1"
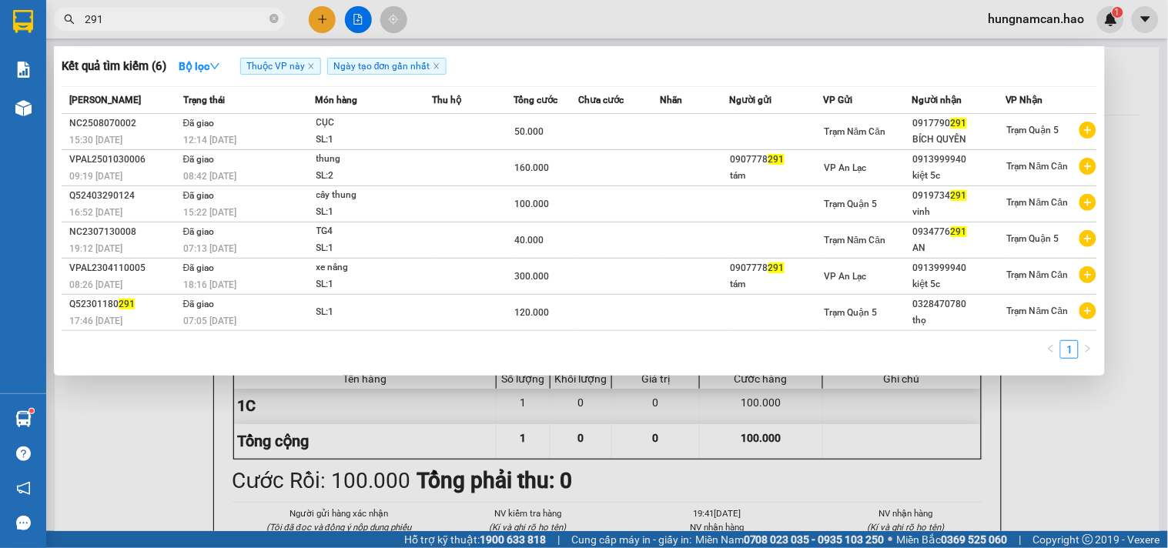
type input "291"
click at [279, 16] on span "291" at bounding box center [169, 19] width 231 height 23
click at [277, 20] on icon "close-circle" at bounding box center [273, 18] width 9 height 9
type input "921"
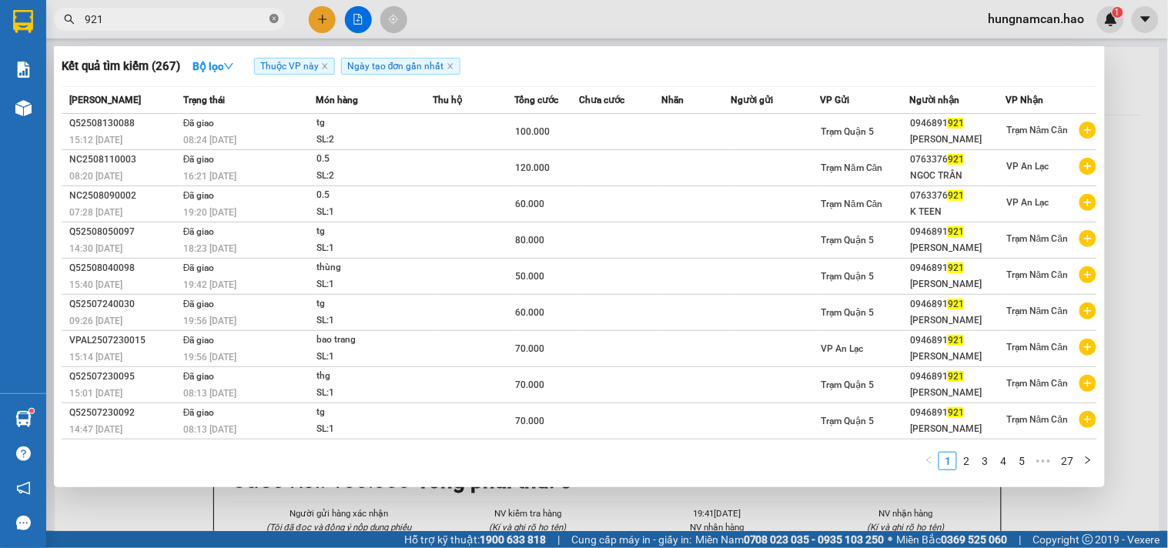
click at [272, 14] on icon "close-circle" at bounding box center [273, 18] width 9 height 9
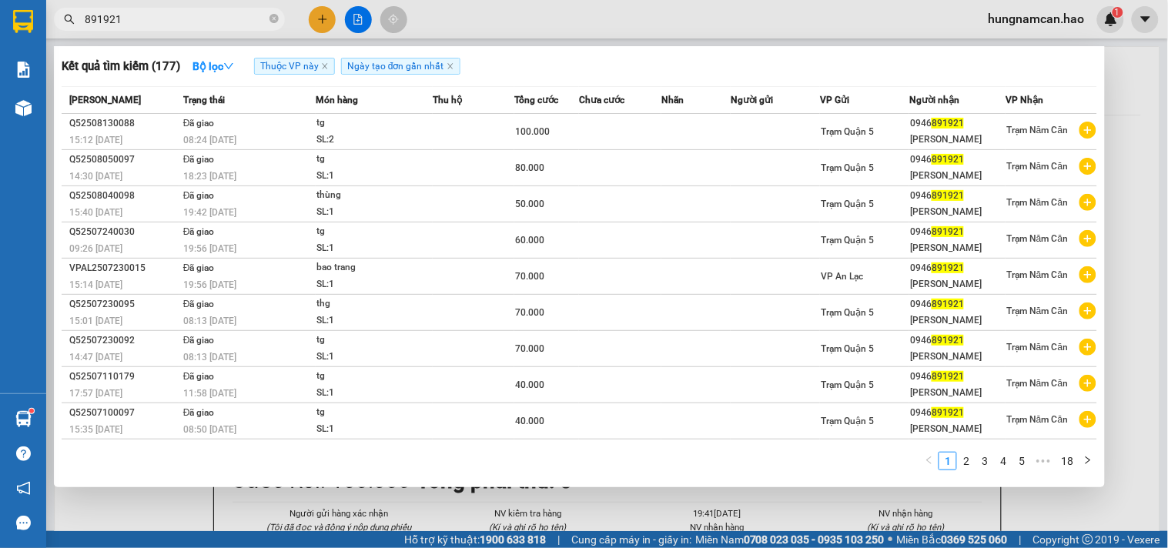
type input "891921"
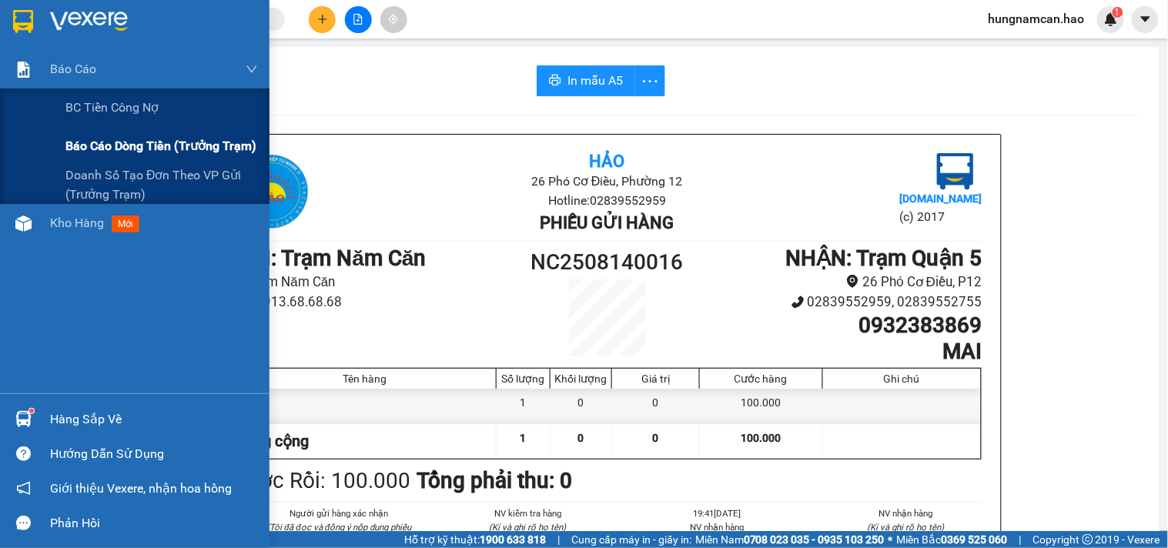
click at [102, 135] on div "Báo cáo dòng tiền (trưởng trạm)" at bounding box center [161, 146] width 192 height 38
